Goal: Information Seeking & Learning: Learn about a topic

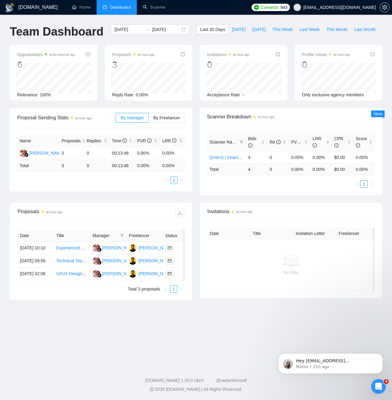
click at [20, 57] on span "Opportunities a few seconds ago" at bounding box center [46, 54] width 58 height 7
click at [119, 58] on span "Proposals an hour ago" at bounding box center [133, 54] width 42 height 7
click at [128, 94] on span "Reply Rate" at bounding box center [122, 94] width 21 height 5
click at [162, 124] on div "By manager By Freelancer" at bounding box center [150, 118] width 69 height 20
click at [165, 120] on span "By Freelancer" at bounding box center [166, 117] width 27 height 5
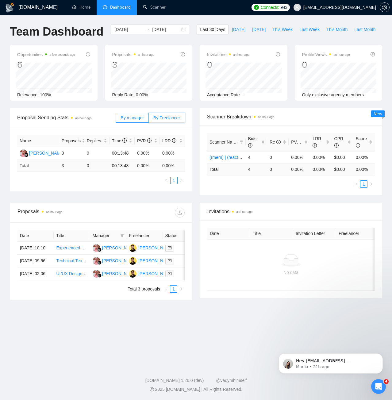
click at [149, 119] on input "By Freelancer" at bounding box center [149, 119] width 0 height 0
click at [167, 116] on span "By Freelancer" at bounding box center [166, 117] width 27 height 5
click at [149, 119] on input "By Freelancer" at bounding box center [149, 119] width 0 height 0
click at [167, 116] on span "By Freelancer" at bounding box center [166, 117] width 27 height 5
click at [149, 119] on input "By Freelancer" at bounding box center [149, 119] width 0 height 0
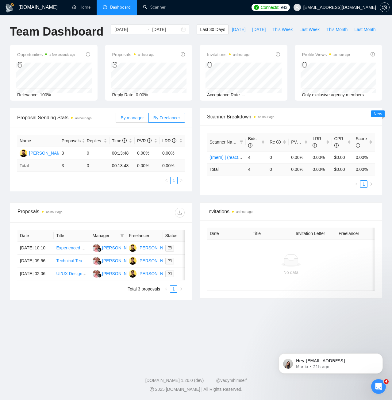
click at [129, 117] on span "By manager" at bounding box center [131, 117] width 23 height 5
click at [116, 119] on input "By manager" at bounding box center [116, 119] width 0 height 0
click at [163, 118] on span "By Freelancer" at bounding box center [166, 117] width 27 height 5
click at [149, 119] on input "By Freelancer" at bounding box center [149, 119] width 0 height 0
click at [139, 116] on span "By manager" at bounding box center [131, 117] width 23 height 5
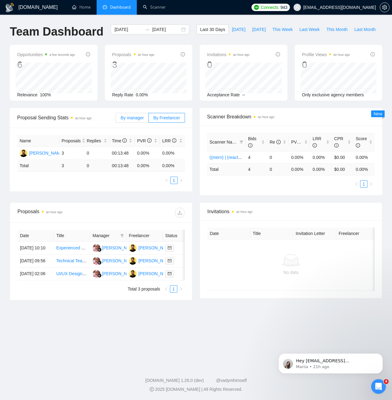
click at [116, 119] on input "By manager" at bounding box center [116, 119] width 0 height 0
click at [60, 250] on link "Experienced Full-Stack Developer for Fintech Web & Mobile MVP" at bounding box center [118, 247] width 125 height 5
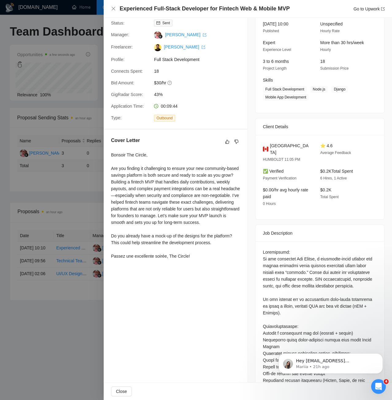
scroll to position [61, 0]
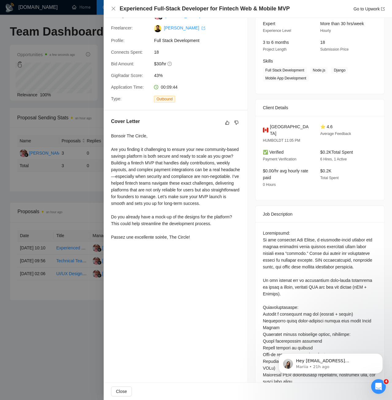
click at [133, 176] on div "Bonsoir The Circle, Are you finding it challenging to ensure your new community…" at bounding box center [175, 186] width 129 height 108
click at [166, 176] on div "Bonsoir The Circle, Are you finding it challenging to ensure your new community…" at bounding box center [175, 186] width 129 height 108
click at [185, 177] on div "Bonsoir The Circle, Are you finding it challenging to ensure your new community…" at bounding box center [175, 186] width 129 height 108
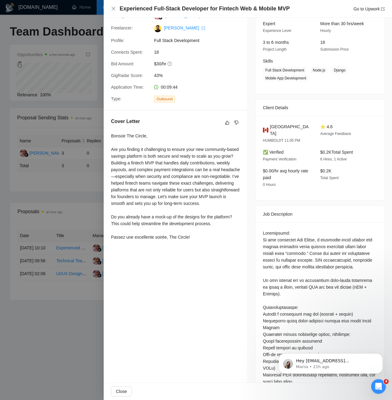
click at [185, 177] on div "Bonsoir The Circle, Are you finding it challenging to ensure your new community…" at bounding box center [175, 186] width 129 height 108
click at [132, 194] on div "Bonsoir The Circle, Are you finding it challenging to ensure your new community…" at bounding box center [175, 186] width 129 height 108
click at [131, 194] on div "Bonsoir The Circle, Are you finding it challenging to ensure your new community…" at bounding box center [175, 186] width 129 height 108
click at [146, 222] on div "Bonsoir The Circle, Are you finding it challenging to ensure your new community…" at bounding box center [175, 186] width 129 height 108
click at [147, 222] on div "Bonsoir The Circle, Are you finding it challenging to ensure your new community…" at bounding box center [175, 186] width 129 height 108
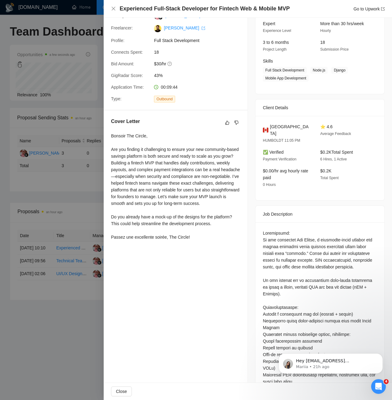
click at [148, 235] on div "Bonsoir The Circle, Are you finding it challenging to ensure your new community…" at bounding box center [175, 186] width 129 height 108
click at [74, 171] on div at bounding box center [196, 200] width 392 height 400
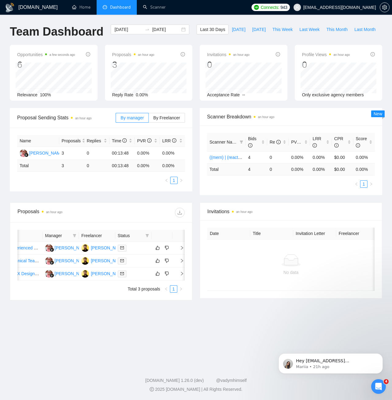
scroll to position [0, 0]
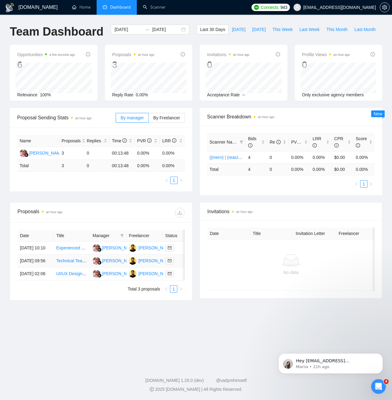
click at [72, 263] on link "Technical Team Lead for SaaS platform MVP Development" at bounding box center [112, 260] width 112 height 5
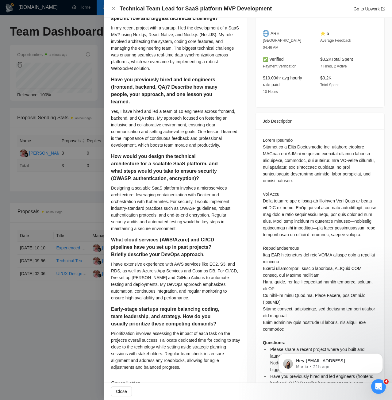
scroll to position [309, 0]
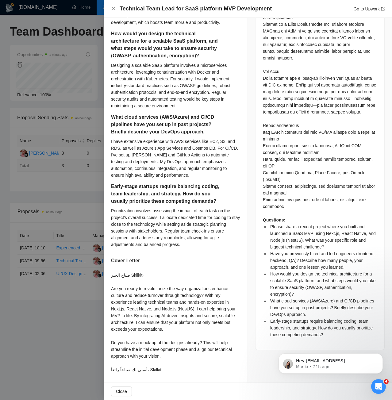
drag, startPoint x: 119, startPoint y: 334, endPoint x: 157, endPoint y: 333, distance: 37.7
click at [157, 333] on div "صباح الخير Skilkit، Are you ready to revolutionize the way organizations enhanc…" at bounding box center [175, 322] width 129 height 101
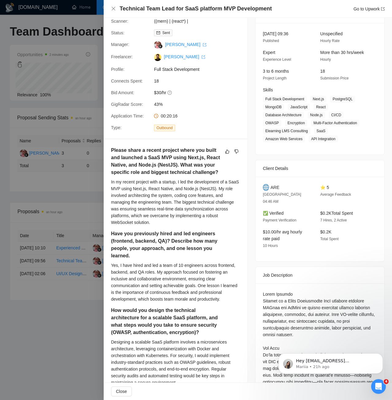
scroll to position [0, 0]
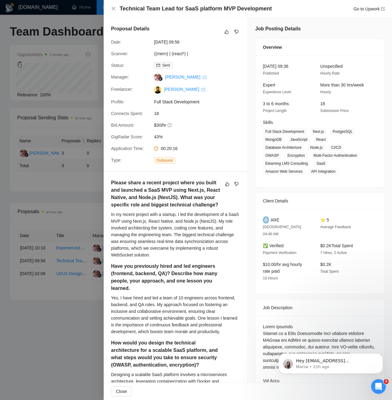
drag, startPoint x: 9, startPoint y: 196, endPoint x: 12, endPoint y: 198, distance: 3.3
click at [10, 196] on div at bounding box center [196, 200] width 392 height 400
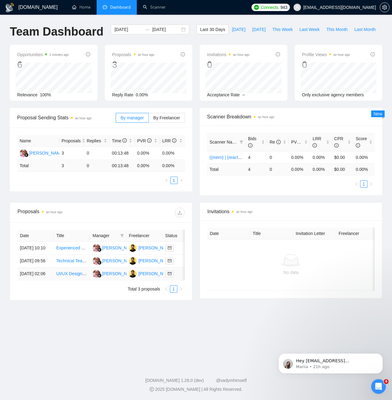
click at [69, 276] on link "UI/UX Designer – Atomic Design Systems Specialist" at bounding box center [105, 273] width 99 height 5
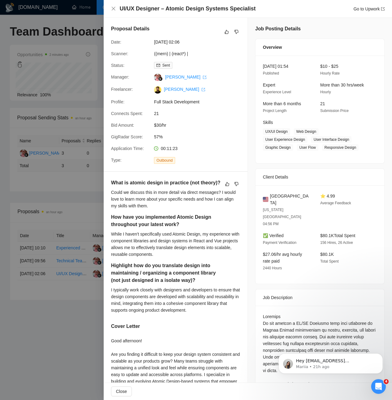
click at [41, 251] on div at bounding box center [196, 200] width 392 height 400
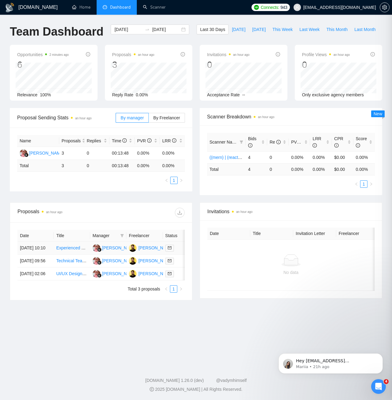
click at [67, 249] on link "Experienced Full-Stack Developer for Fintech Web & Mobile MVP" at bounding box center [118, 247] width 125 height 5
